Goal: Task Accomplishment & Management: Manage account settings

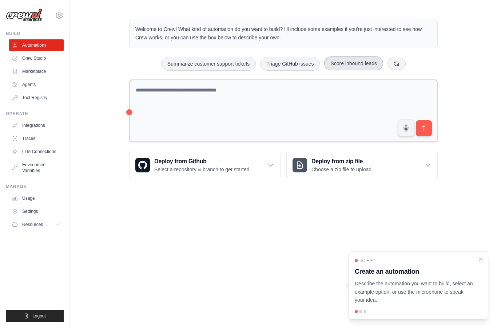
click at [345, 59] on button "Score inbound leads" at bounding box center [353, 63] width 59 height 14
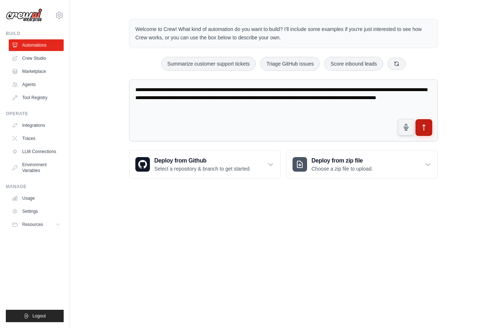
click at [423, 125] on icon "submit" at bounding box center [424, 127] width 3 height 6
click at [398, 61] on icon at bounding box center [397, 63] width 4 height 4
click at [267, 63] on button "Generate weekly reports" at bounding box center [269, 64] width 68 height 14
type textarea "**********"
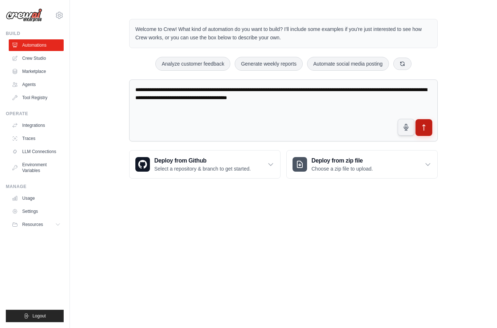
click at [431, 130] on button "submit" at bounding box center [424, 127] width 17 height 17
click at [37, 125] on link "Integrations" at bounding box center [36, 125] width 55 height 12
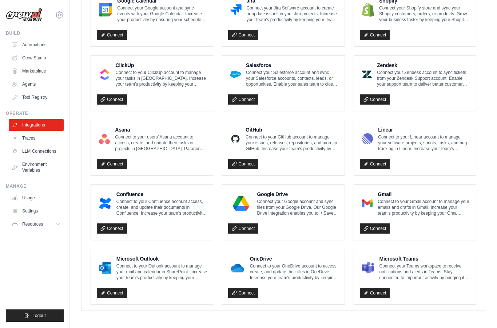
scroll to position [358, 0]
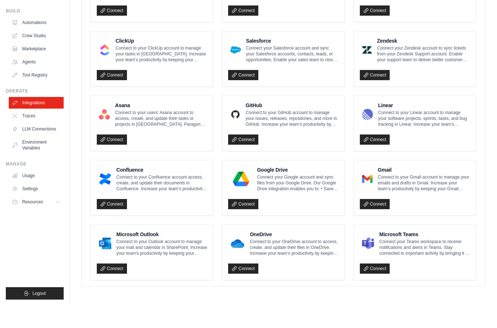
click at [401, 197] on p "Connect to your Gmail account to manage your emails and drafts in Gmail. Increa…" at bounding box center [424, 205] width 92 height 17
click at [372, 221] on link "Connect" at bounding box center [375, 226] width 30 height 10
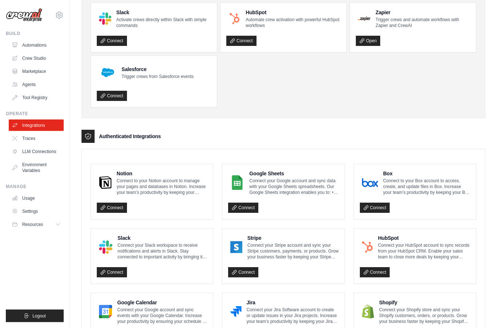
scroll to position [0, 0]
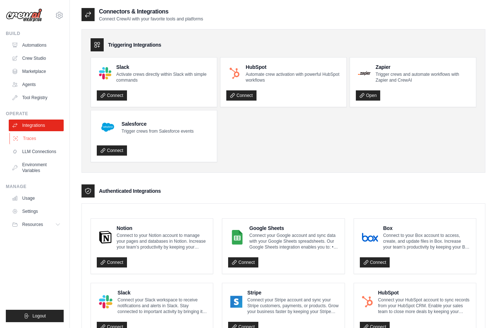
click at [34, 137] on link "Traces" at bounding box center [36, 138] width 55 height 12
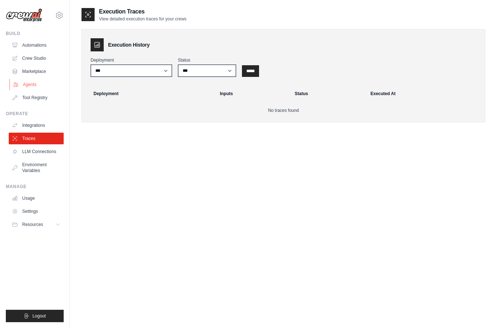
click at [27, 85] on link "Agents" at bounding box center [36, 85] width 55 height 12
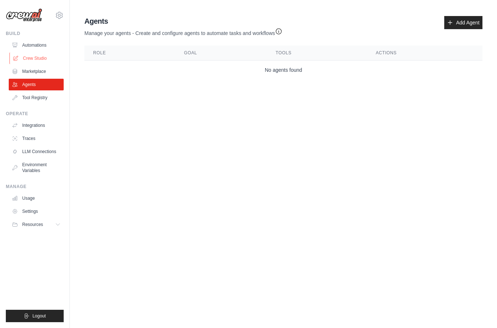
click at [31, 60] on link "Crew Studio" at bounding box center [36, 58] width 55 height 12
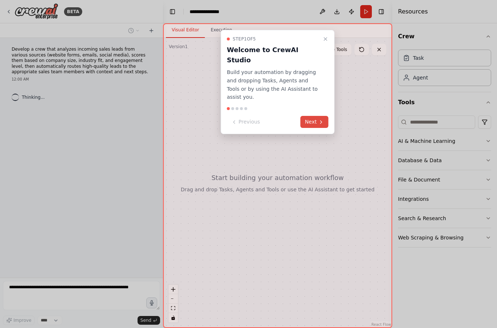
click at [318, 119] on icon at bounding box center [321, 122] width 6 height 6
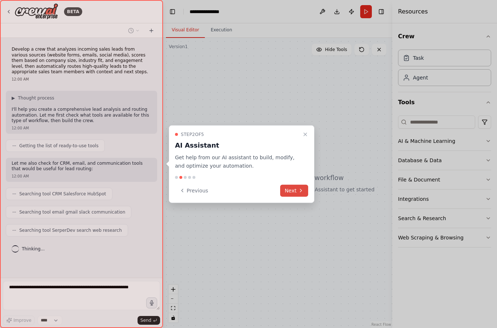
click at [294, 194] on button "Next" at bounding box center [294, 190] width 28 height 12
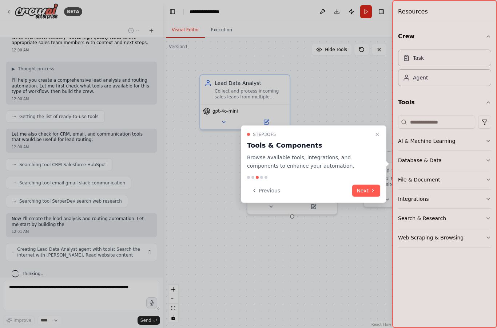
scroll to position [35, 0]
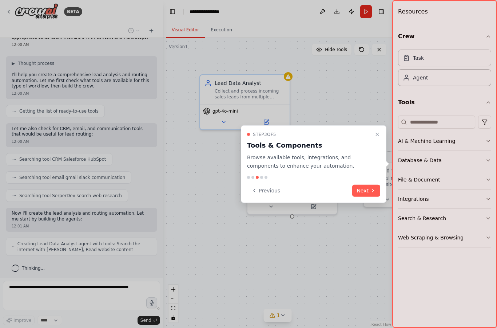
click at [366, 193] on button "Next" at bounding box center [366, 190] width 28 height 12
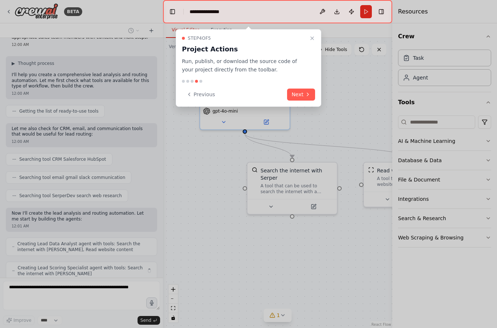
scroll to position [59, 0]
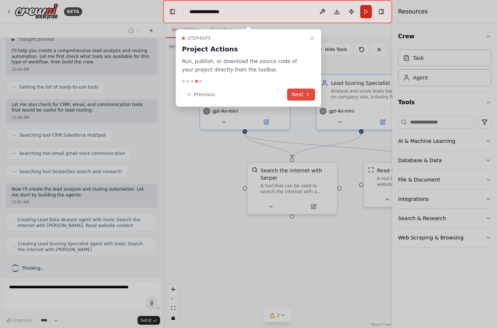
click at [305, 96] on icon at bounding box center [308, 94] width 6 height 6
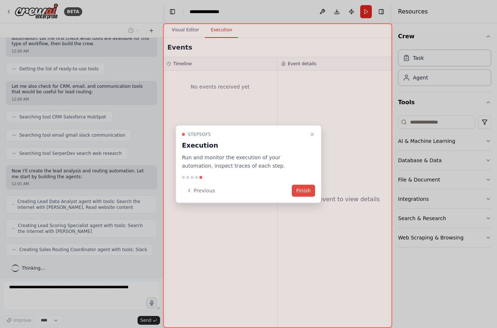
scroll to position [101, 0]
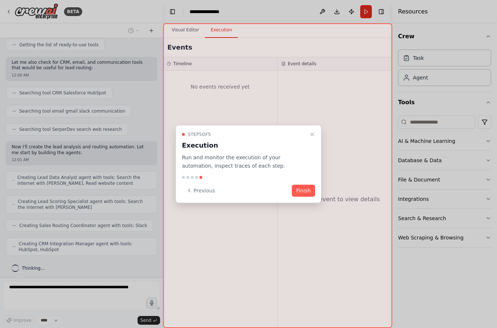
click at [306, 188] on button "Finish" at bounding box center [303, 190] width 23 height 12
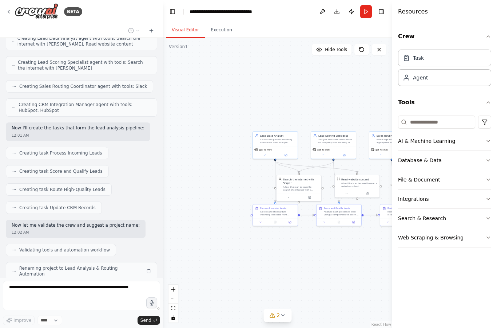
scroll to position [258, 0]
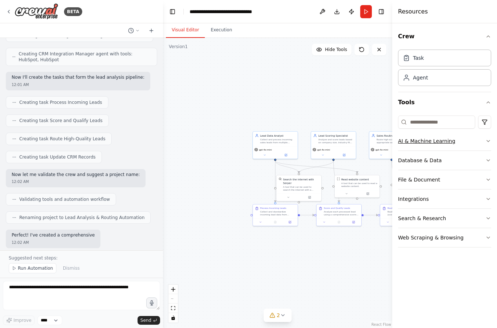
click at [488, 142] on icon "button" at bounding box center [488, 141] width 6 height 6
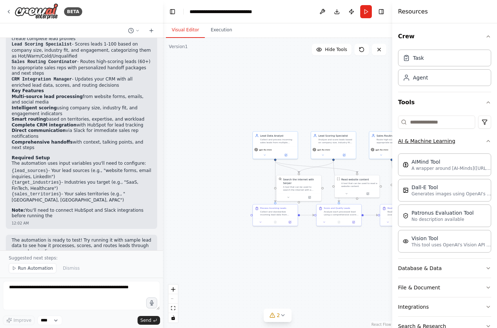
scroll to position [528, 0]
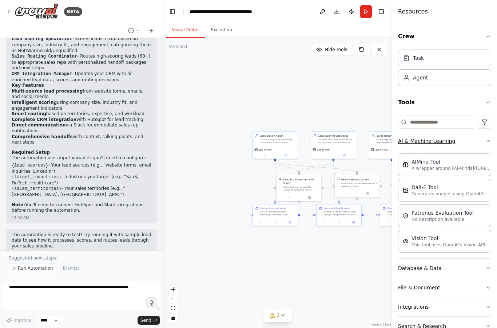
click at [489, 142] on icon "button" at bounding box center [488, 141] width 6 height 6
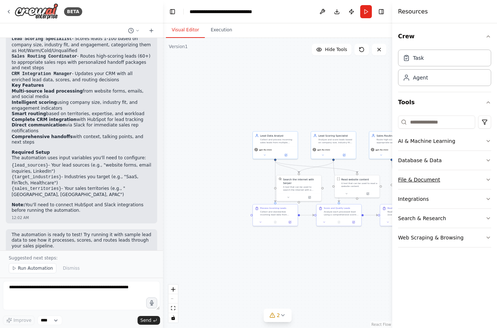
click at [490, 179] on icon "button" at bounding box center [488, 179] width 6 height 6
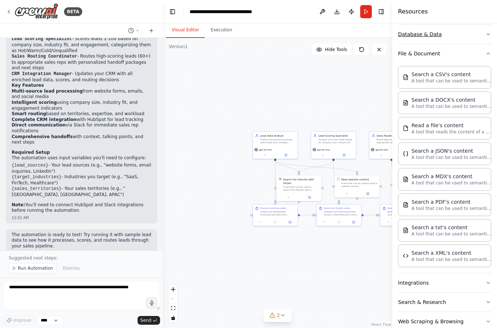
scroll to position [135, 0]
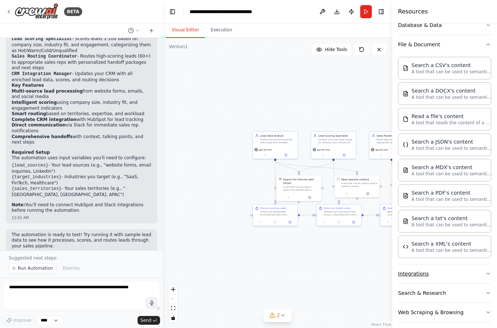
click at [470, 273] on button "Integrations" at bounding box center [444, 273] width 93 height 19
click at [488, 45] on icon "button" at bounding box center [488, 44] width 6 height 6
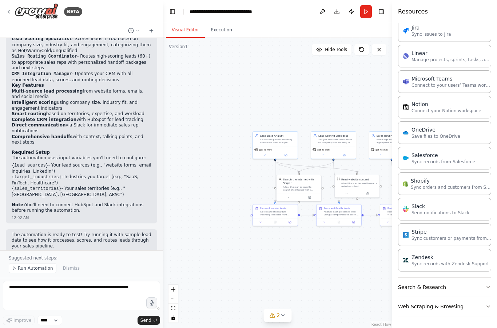
scroll to position [447, 0]
click at [488, 285] on icon "button" at bounding box center [488, 287] width 6 height 6
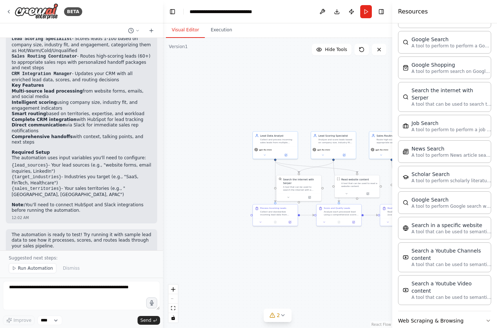
scroll to position [816, 0]
click at [490, 318] on icon "button" at bounding box center [488, 321] width 6 height 6
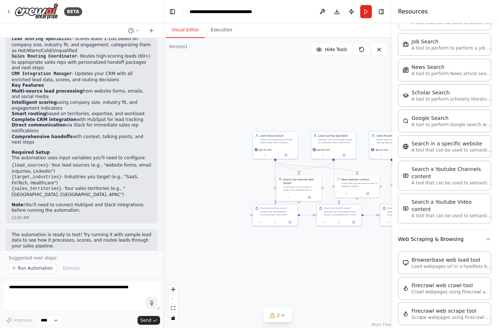
scroll to position [897, 0]
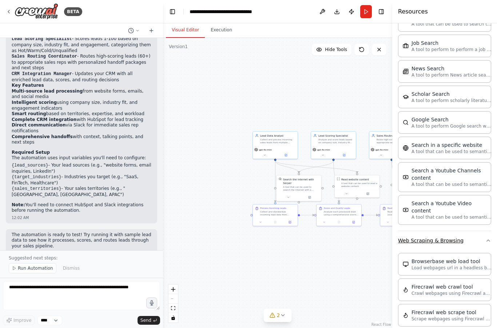
click at [489, 237] on icon "button" at bounding box center [488, 240] width 6 height 6
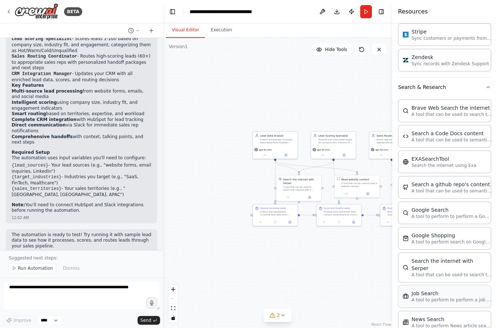
scroll to position [646, 0]
click at [487, 86] on icon "button" at bounding box center [488, 87] width 6 height 6
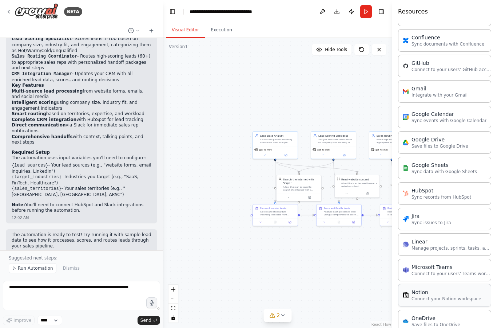
scroll to position [237, 0]
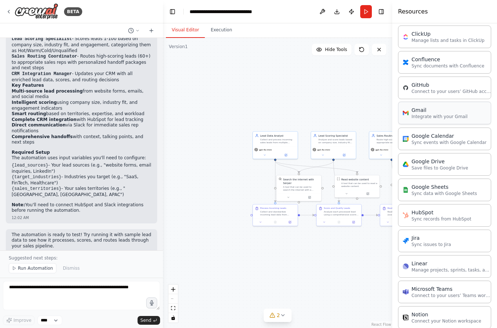
click at [453, 112] on div "Gmail" at bounding box center [440, 109] width 56 height 7
click at [430, 113] on div "Gmail" at bounding box center [440, 109] width 56 height 7
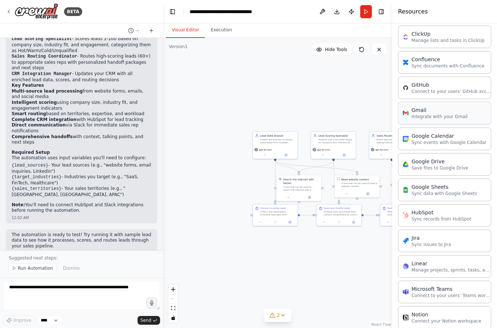
click at [430, 116] on p "Integrate with your Gmail" at bounding box center [440, 117] width 56 height 6
click at [435, 114] on p "Integrate with your Gmail" at bounding box center [440, 117] width 56 height 6
click at [437, 116] on p "Integrate with your Gmail" at bounding box center [440, 117] width 56 height 6
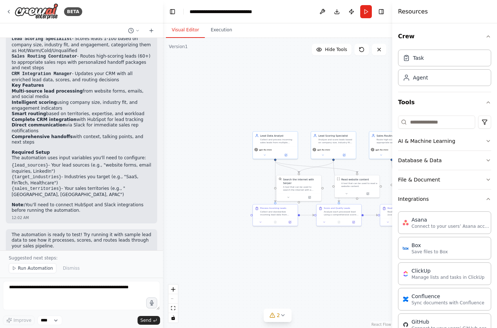
scroll to position [0, 0]
click at [490, 104] on icon "button" at bounding box center [488, 102] width 6 height 6
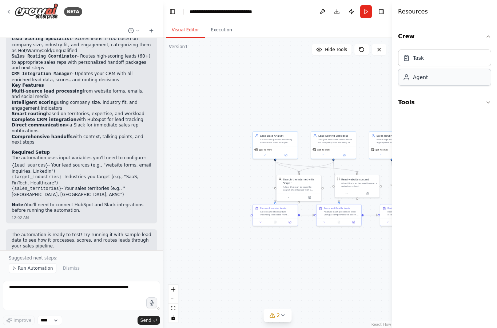
click at [451, 82] on div "Agent" at bounding box center [444, 77] width 93 height 17
click at [440, 78] on div "Agent" at bounding box center [444, 77] width 93 height 17
click at [450, 53] on div "Task" at bounding box center [444, 57] width 93 height 17
click at [489, 42] on button "Crew" at bounding box center [444, 36] width 93 height 20
click at [384, 11] on button "Toggle Right Sidebar" at bounding box center [381, 12] width 10 height 10
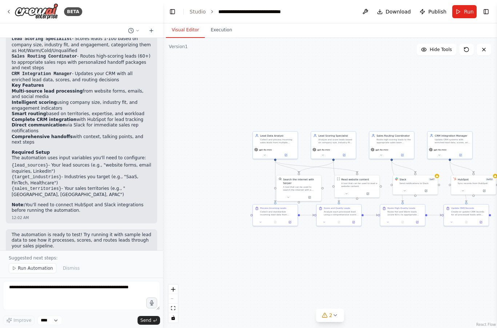
click at [467, 14] on span "Run" at bounding box center [469, 11] width 10 height 7
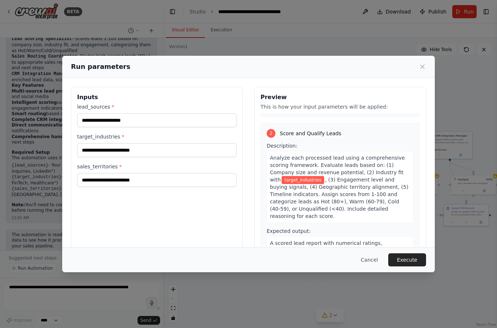
scroll to position [149, 0]
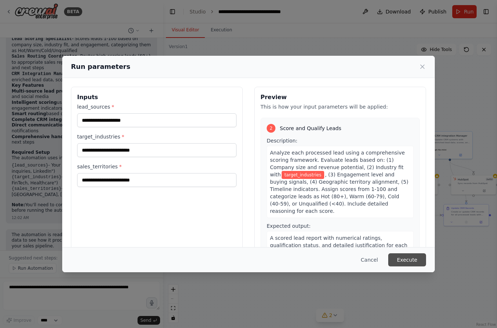
click at [406, 266] on button "Execute" at bounding box center [407, 259] width 38 height 13
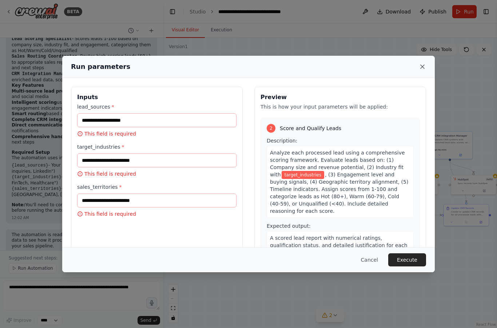
click at [425, 63] on icon at bounding box center [422, 66] width 7 height 7
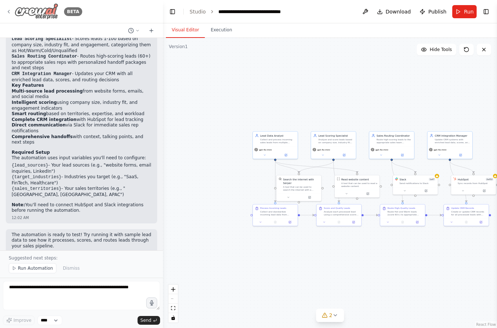
click at [8, 13] on icon at bounding box center [9, 12] width 6 height 6
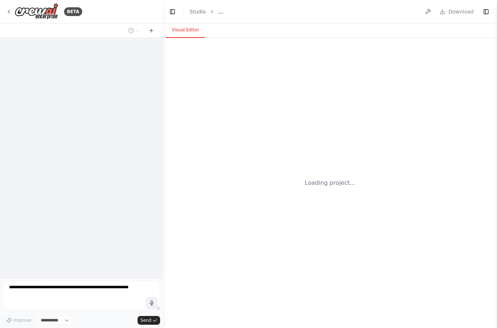
select select "****"
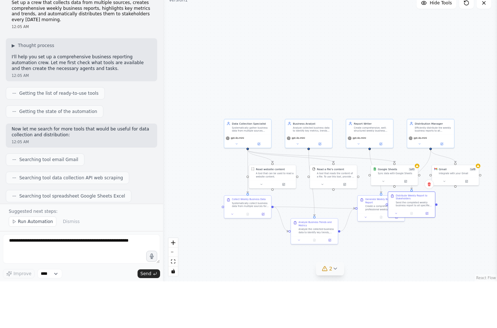
click at [333, 312] on icon at bounding box center [335, 315] width 6 height 6
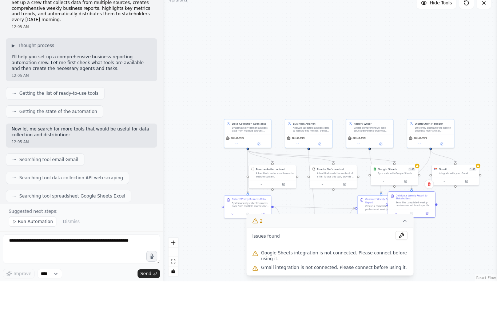
scroll to position [29, 0]
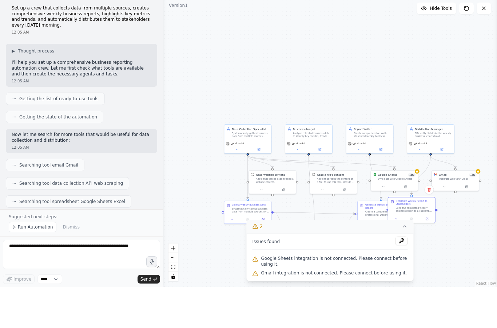
click at [390, 311] on span "Gmail integration is not connected. Please connect before using it." at bounding box center [334, 314] width 146 height 6
click at [404, 277] on button at bounding box center [402, 281] width 12 height 9
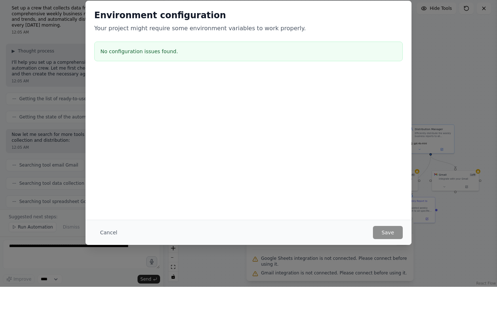
click at [458, 181] on div "Environment configuration Your project might require some environment variables…" at bounding box center [248, 164] width 497 height 328
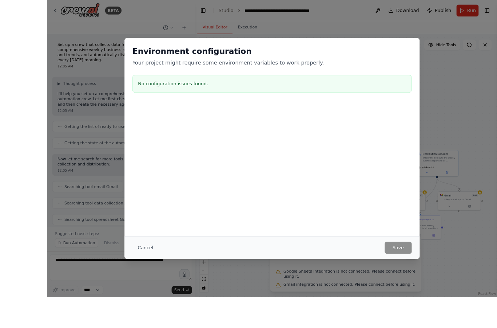
scroll to position [0, 0]
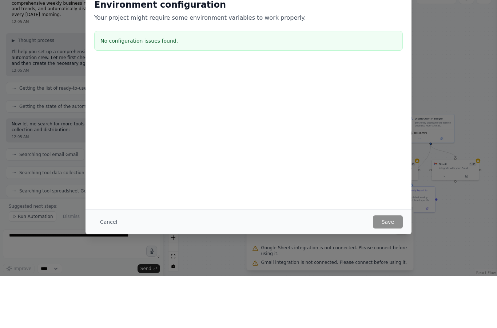
click at [110, 253] on div "Environment configuration Your project might require some environment variables…" at bounding box center [248, 164] width 497 height 328
click at [115, 251] on div "Environment configuration Your project might require some environment variables…" at bounding box center [248, 164] width 497 height 328
click at [108, 246] on div "Environment configuration Your project might require some environment variables…" at bounding box center [248, 164] width 497 height 328
click at [108, 252] on div "Environment configuration Your project might require some environment variables…" at bounding box center [248, 164] width 497 height 328
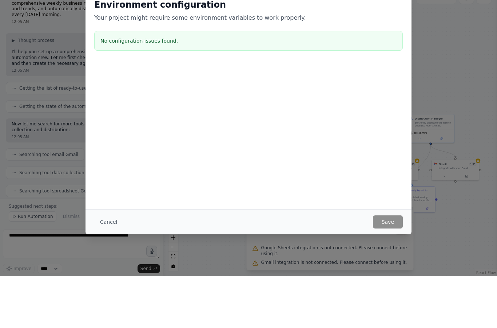
click at [109, 253] on div "Environment configuration Your project might require some environment variables…" at bounding box center [248, 164] width 497 height 328
click at [112, 252] on div "Environment configuration Your project might require some environment variables…" at bounding box center [248, 164] width 497 height 328
click at [112, 254] on div "Environment configuration Your project might require some environment variables…" at bounding box center [248, 164] width 497 height 328
click at [384, 254] on div "Environment configuration Your project might require some environment variables…" at bounding box center [248, 164] width 497 height 328
click at [456, 111] on div "Environment configuration Your project might require some environment variables…" at bounding box center [248, 164] width 497 height 328
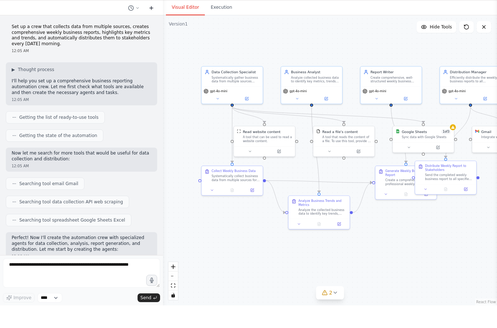
click at [150, 28] on icon at bounding box center [151, 31] width 6 height 6
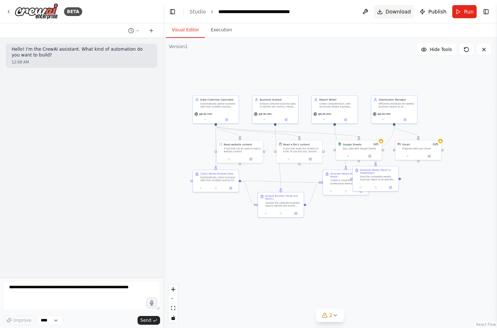
click at [387, 12] on button "Download" at bounding box center [394, 11] width 40 height 13
click at [170, 12] on button "Toggle Left Sidebar" at bounding box center [172, 12] width 10 height 10
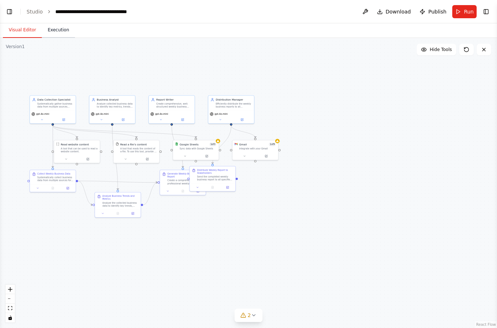
click at [56, 28] on button "Execution" at bounding box center [58, 30] width 33 height 15
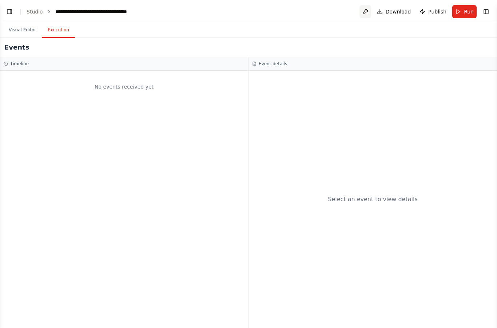
click at [366, 8] on button at bounding box center [366, 11] width 12 height 13
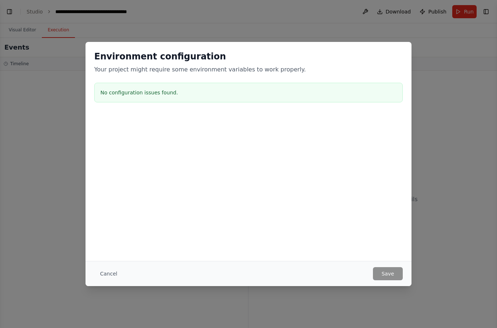
click at [111, 271] on button "Cancel" at bounding box center [108, 273] width 29 height 13
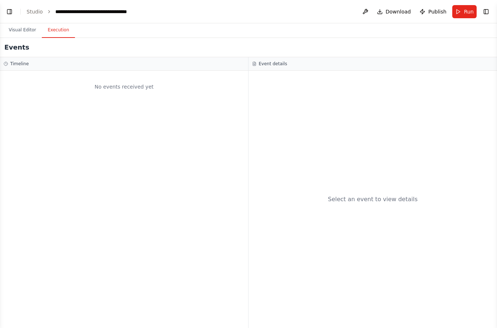
click at [10, 8] on button "Toggle Left Sidebar" at bounding box center [9, 12] width 10 height 10
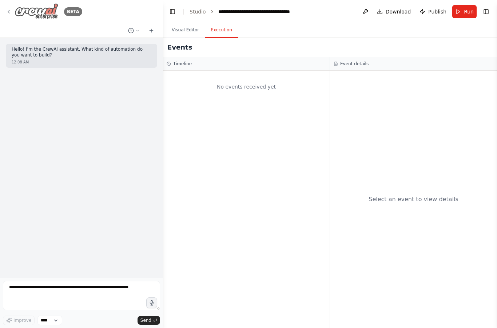
click at [10, 9] on icon at bounding box center [9, 12] width 6 height 6
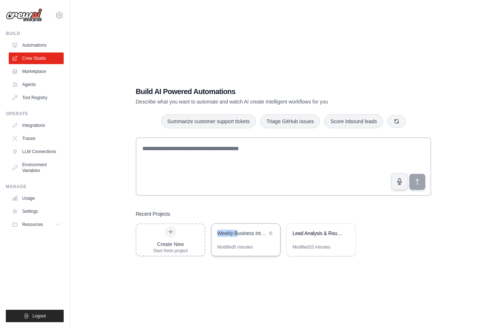
drag, startPoint x: 237, startPoint y: 249, endPoint x: 241, endPoint y: 239, distance: 11.1
click at [241, 239] on div "Weekly Business Intelligence Automation" at bounding box center [245, 233] width 69 height 20
click at [29, 214] on link "Settings" at bounding box center [36, 211] width 55 height 12
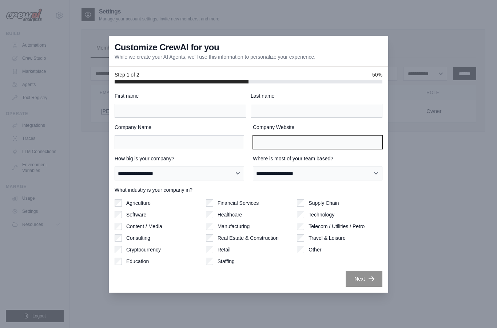
click at [273, 149] on input "Company Website" at bounding box center [318, 142] width 130 height 14
type input "**********"
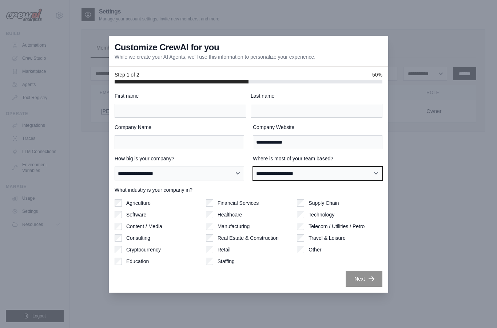
select select "**********"
click at [258, 241] on label "Real Estate & Construction" at bounding box center [248, 237] width 61 height 7
click at [324, 241] on label "Travel & Leisure" at bounding box center [327, 237] width 37 height 7
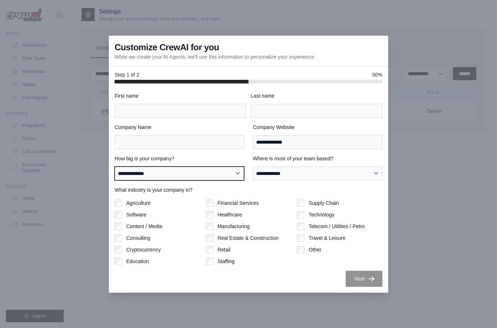
select select "**********"
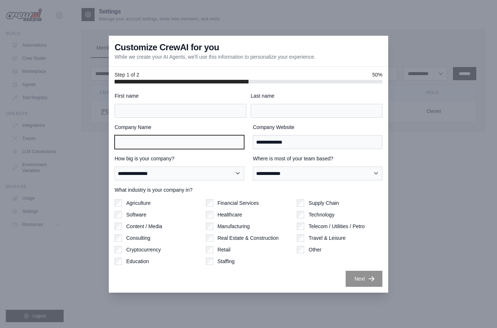
click at [166, 149] on input "Company Name" at bounding box center [180, 142] width 130 height 14
type input "********"
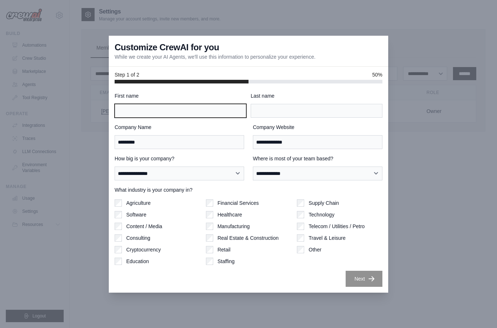
click at [156, 118] on input "First name" at bounding box center [181, 111] width 132 height 14
type input "****"
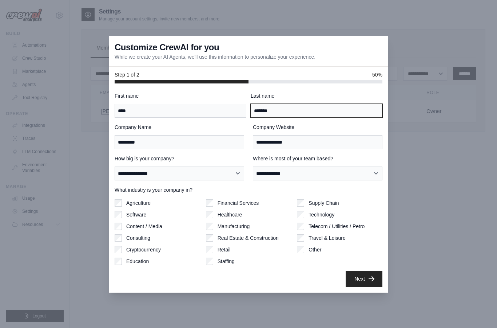
scroll to position [29, 0]
type input "*******"
click at [361, 270] on button "Next" at bounding box center [364, 278] width 37 height 16
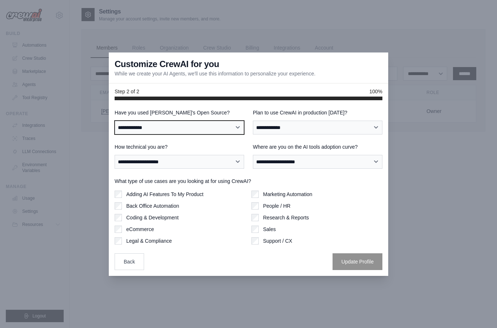
select select "**"
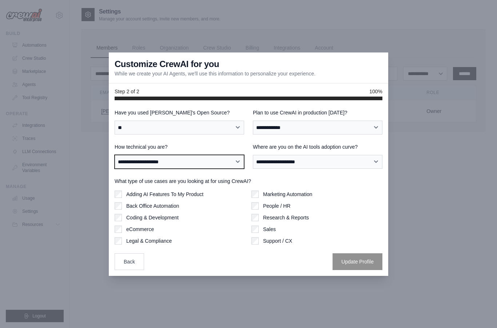
select select "**********"
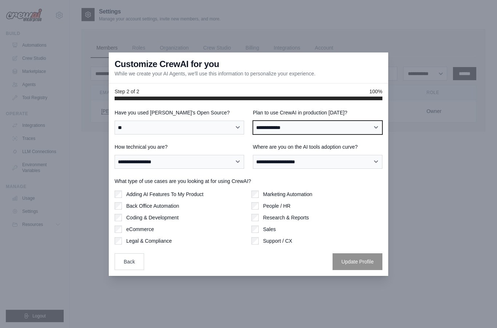
select select "****"
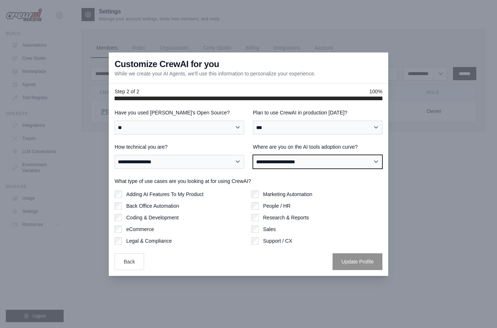
select select "**********"
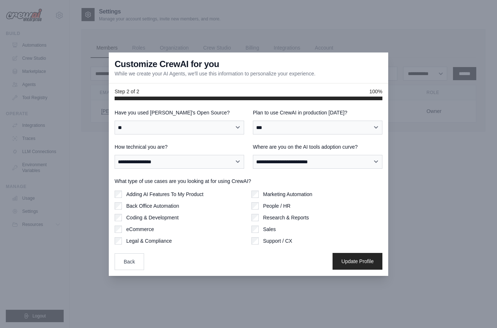
click at [360, 253] on button "Update Profile" at bounding box center [358, 261] width 50 height 17
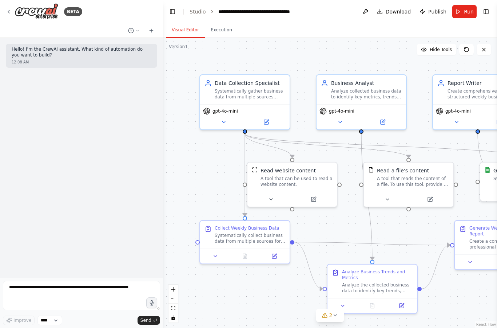
click at [432, 11] on span "Publish" at bounding box center [437, 11] width 18 height 7
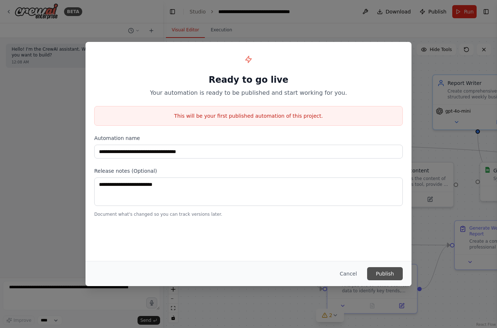
click at [382, 277] on button "Publish" at bounding box center [385, 273] width 36 height 13
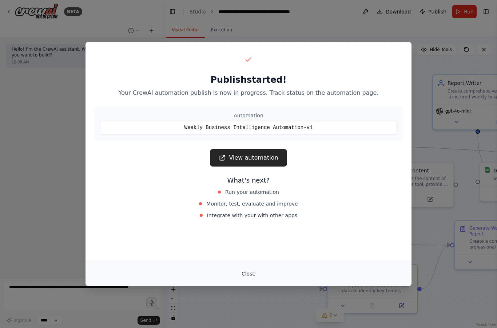
click at [246, 274] on button "Close" at bounding box center [248, 273] width 25 height 13
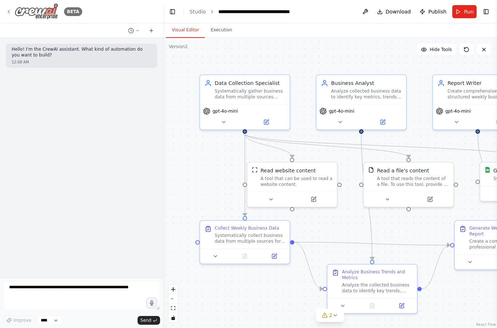
click at [9, 9] on icon at bounding box center [9, 12] width 6 height 6
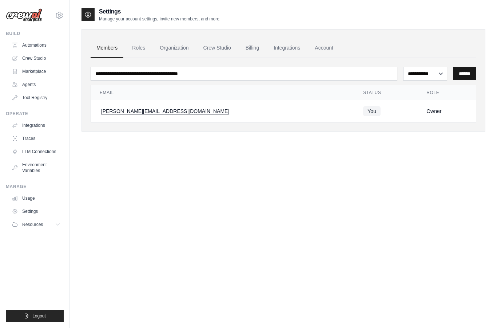
click at [465, 73] on input "******" at bounding box center [464, 73] width 23 height 13
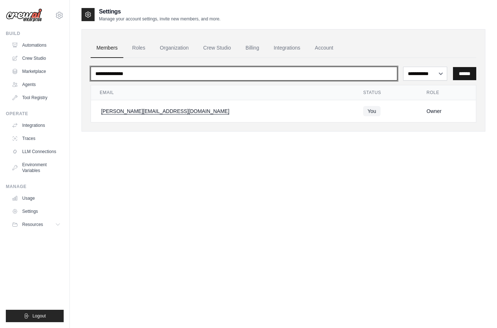
type input "**********"
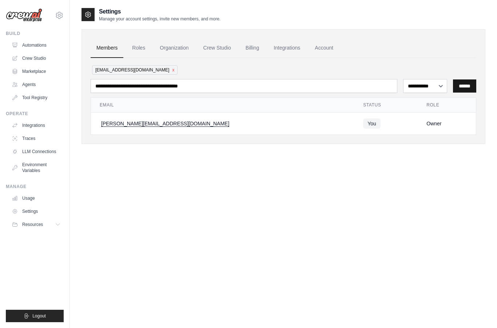
click at [465, 86] on input "******" at bounding box center [464, 85] width 23 height 13
click at [465, 83] on input "******" at bounding box center [464, 85] width 23 height 13
click at [164, 68] on div "[EMAIL_ADDRESS][DOMAIN_NAME] x" at bounding box center [284, 70] width 386 height 12
select select "******"
click at [172, 69] on button "x" at bounding box center [173, 70] width 2 height 6
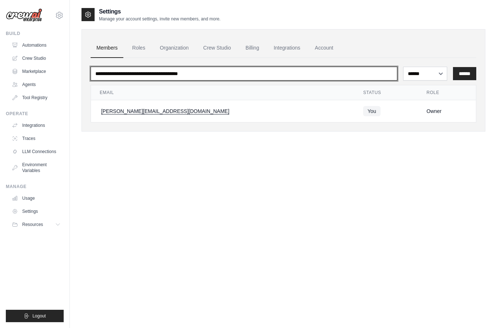
click at [136, 75] on input "email" at bounding box center [244, 74] width 307 height 14
type input "**********"
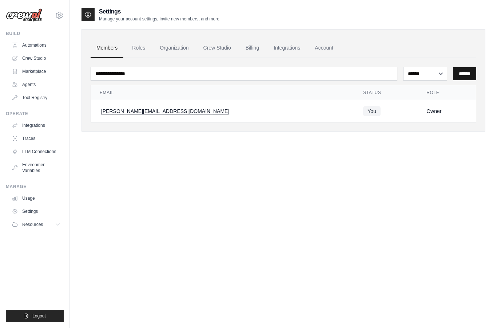
click at [459, 73] on input "******" at bounding box center [464, 73] width 23 height 13
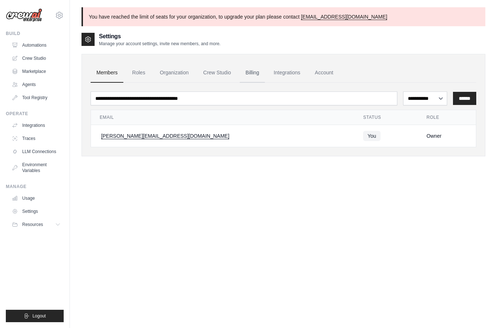
click at [252, 72] on link "Billing" at bounding box center [252, 73] width 25 height 20
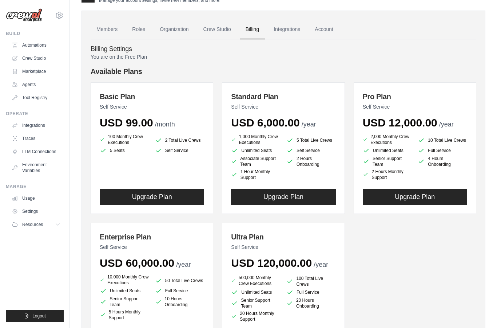
scroll to position [18, 0]
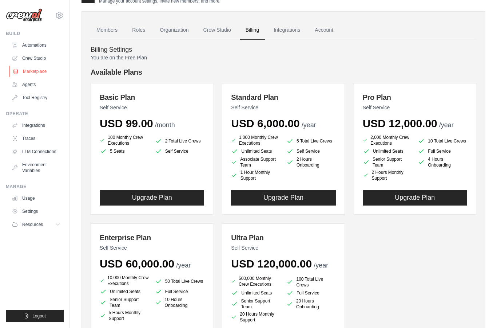
click at [33, 74] on link "Marketplace" at bounding box center [36, 72] width 55 height 12
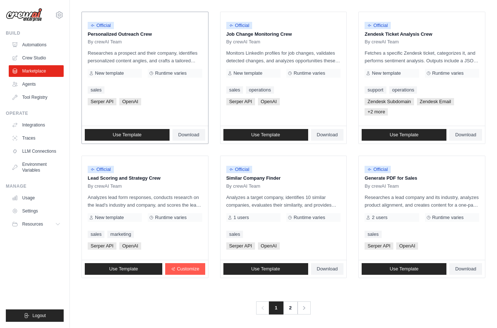
scroll to position [366, 0]
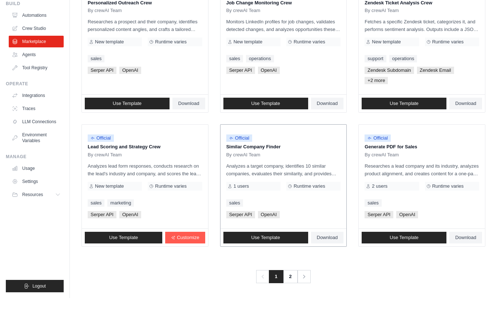
click at [270, 192] on p "Analyzes a target company, identifies 10 similar companies, evaluates their sim…" at bounding box center [283, 199] width 115 height 15
click at [306, 192] on p "Analyzes a target company, identifies 10 similar companies, evaluates their sim…" at bounding box center [283, 199] width 115 height 15
click at [332, 192] on p "Analyzes a target company, identifies 10 similar companies, evaluates their sim…" at bounding box center [283, 199] width 115 height 15
click at [324, 160] on div "Official Similar Company Finder By crewAI Team Analyzes a target company, ident…" at bounding box center [284, 206] width 126 height 104
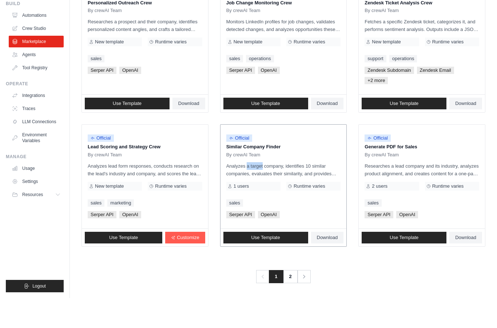
click at [324, 160] on div "Official Similar Company Finder By crewAI Team Analyzes a target company, ident…" at bounding box center [284, 206] width 126 height 104
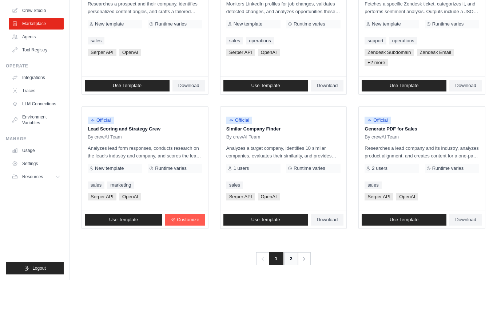
click at [293, 299] on link "2" at bounding box center [291, 305] width 15 height 13
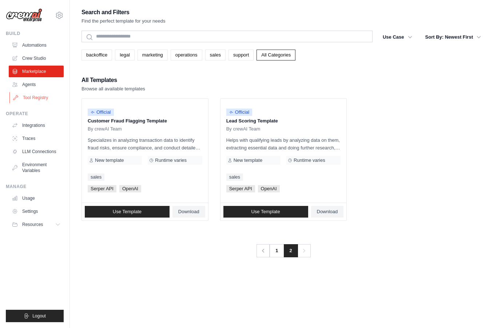
click at [37, 98] on link "Tool Registry" at bounding box center [36, 98] width 55 height 12
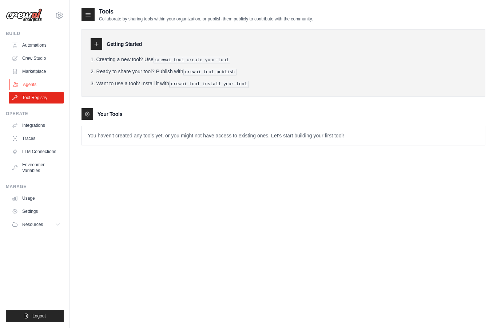
click at [31, 82] on link "Agents" at bounding box center [36, 85] width 55 height 12
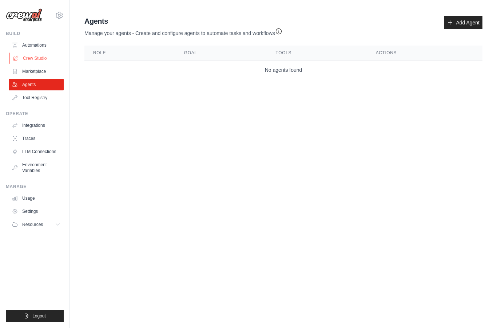
click at [34, 54] on link "Crew Studio" at bounding box center [36, 58] width 55 height 12
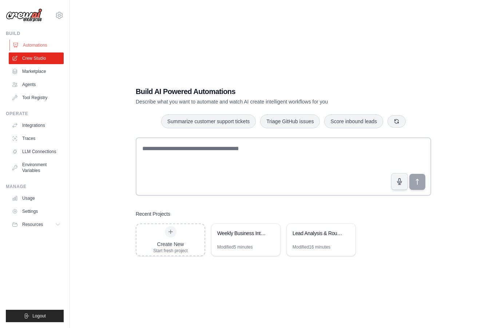
click at [33, 44] on link "Automations" at bounding box center [36, 45] width 55 height 12
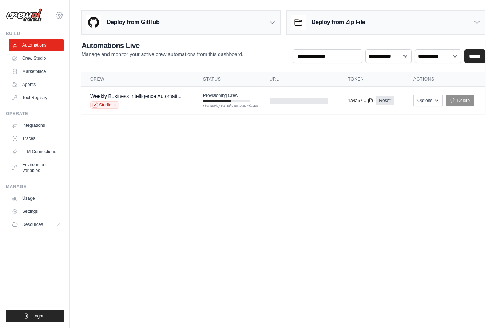
click at [61, 13] on icon at bounding box center [59, 15] width 7 height 6
click at [45, 150] on link "LLM Connections" at bounding box center [36, 152] width 55 height 12
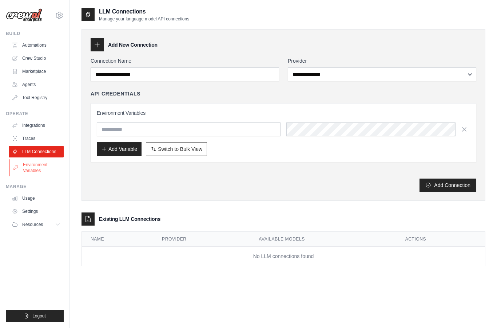
click at [43, 169] on link "Environment Variables" at bounding box center [36, 167] width 55 height 17
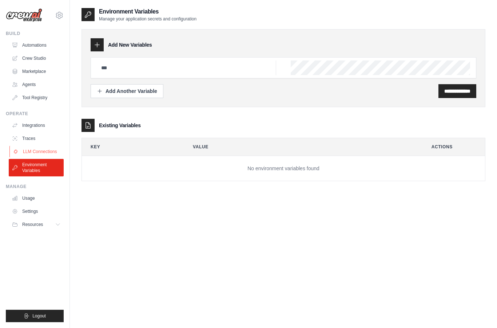
click at [41, 152] on link "LLM Connections" at bounding box center [36, 152] width 55 height 12
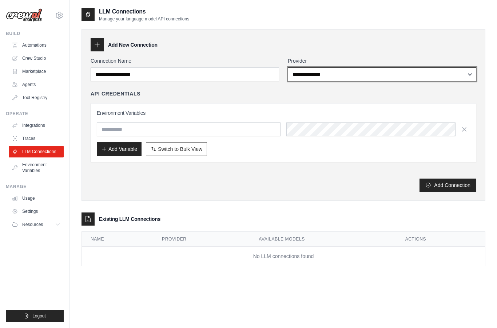
select select "******"
